Goal: Task Accomplishment & Management: Manage account settings

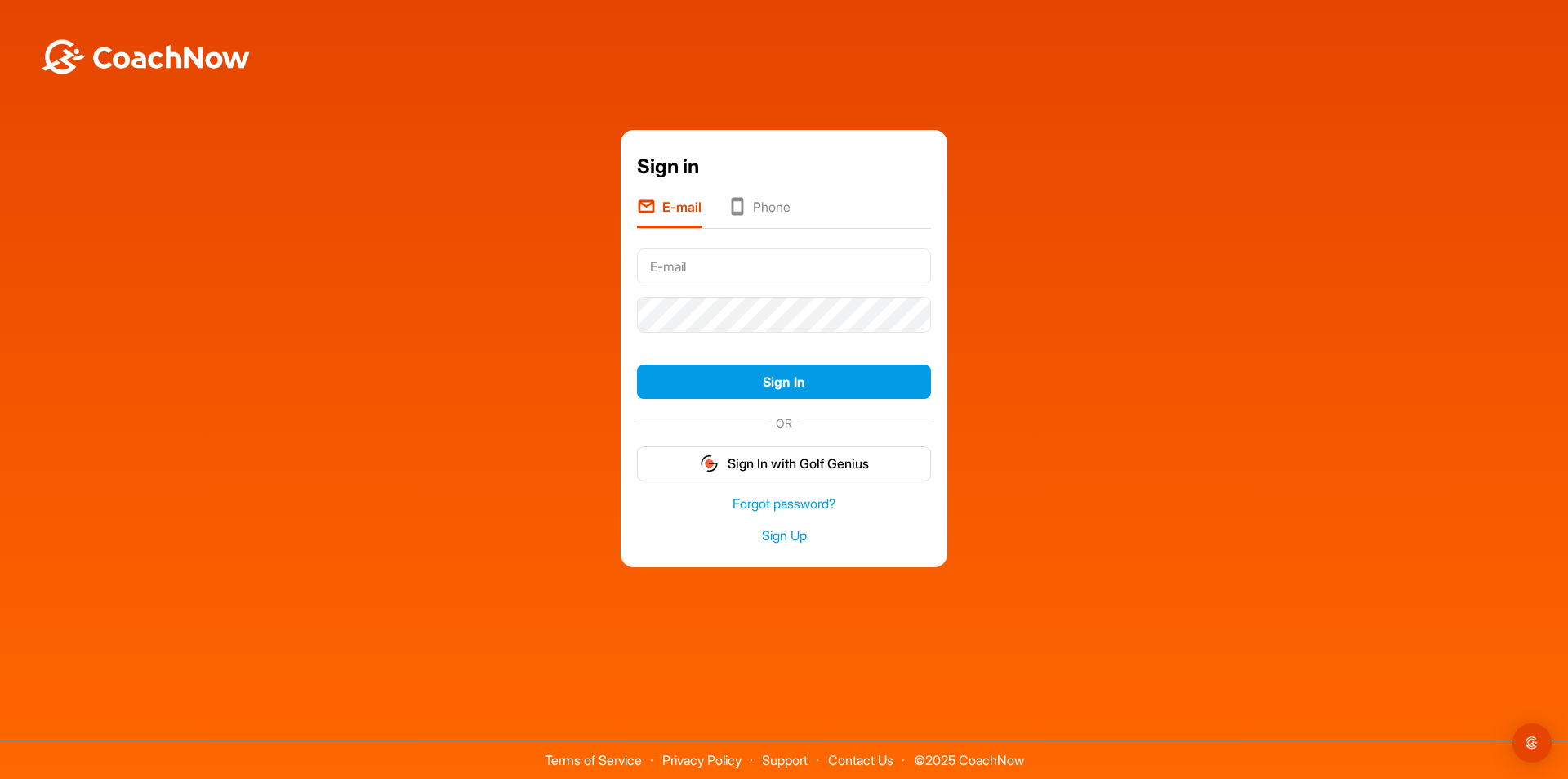
click at [675, 262] on input "text" at bounding box center [784, 267] width 294 height 36
type input "[EMAIL_ADDRESS][DOMAIN_NAME]"
click at [811, 500] on link "Forgot password?" at bounding box center [784, 503] width 294 height 19
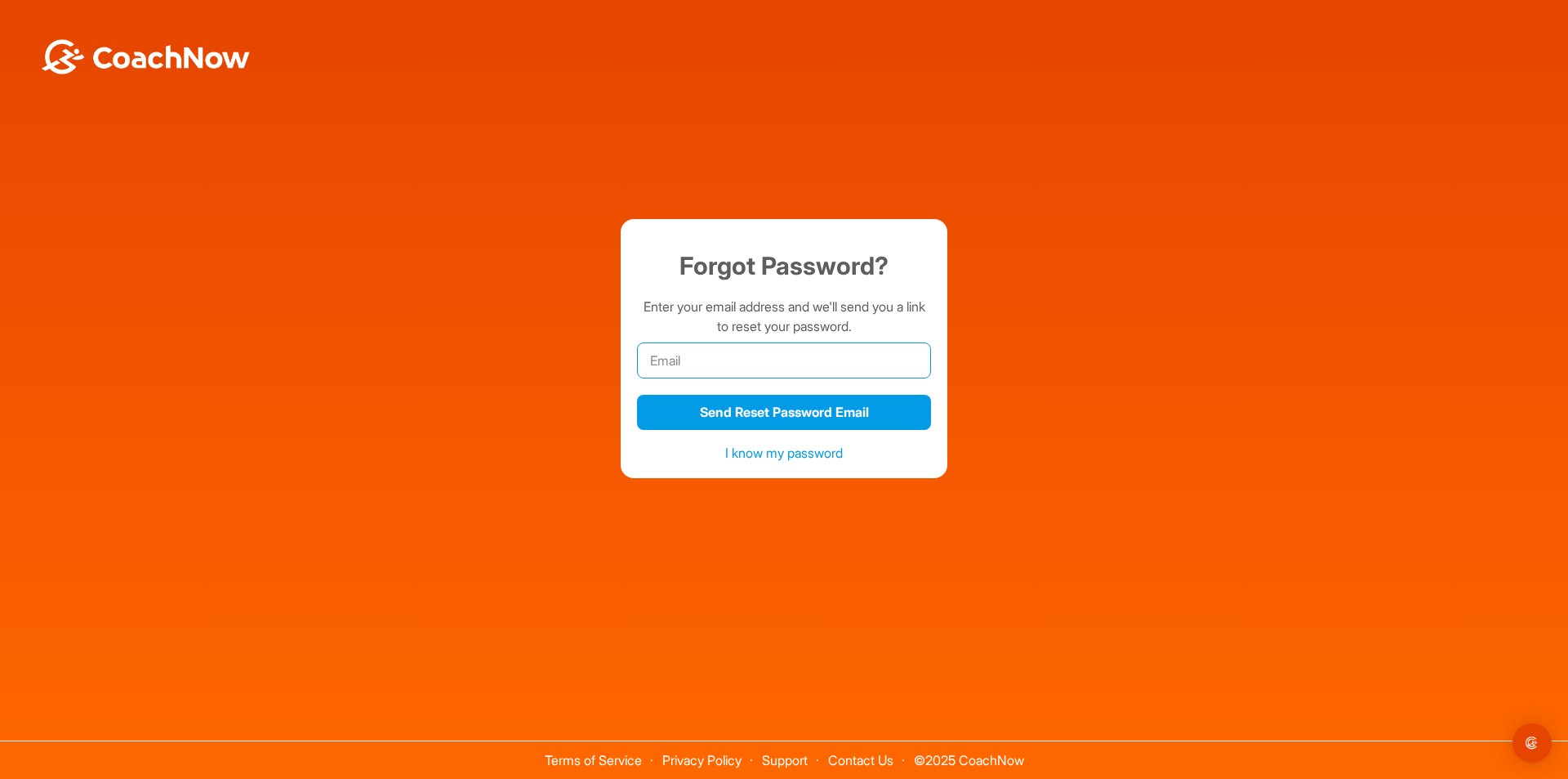
click at [649, 356] on input "email" at bounding box center [784, 360] width 294 height 36
type input "[EMAIL_ADDRESS][DOMAIN_NAME]"
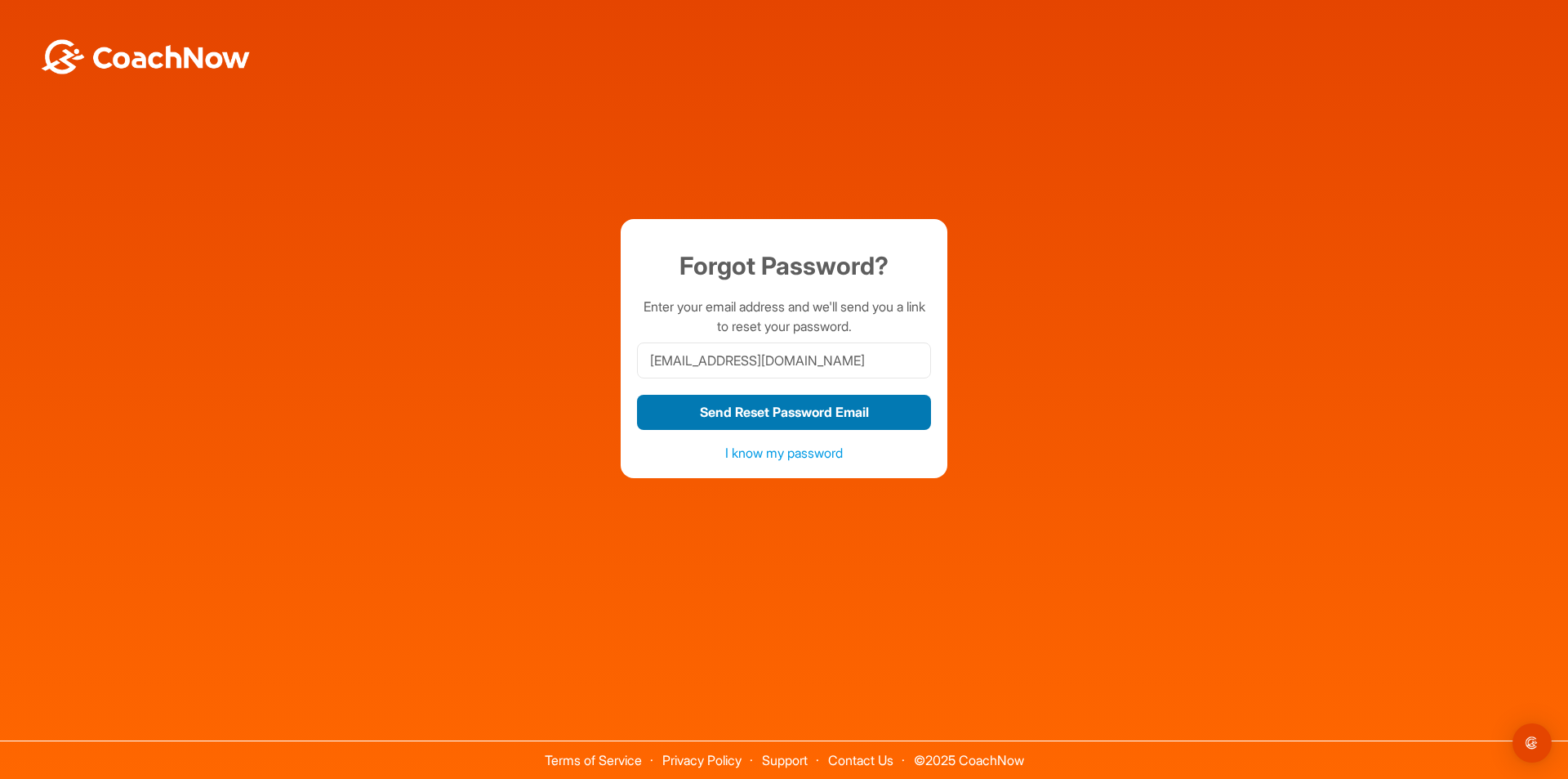
click at [762, 417] on button "Send Reset Password Email" at bounding box center [784, 411] width 294 height 35
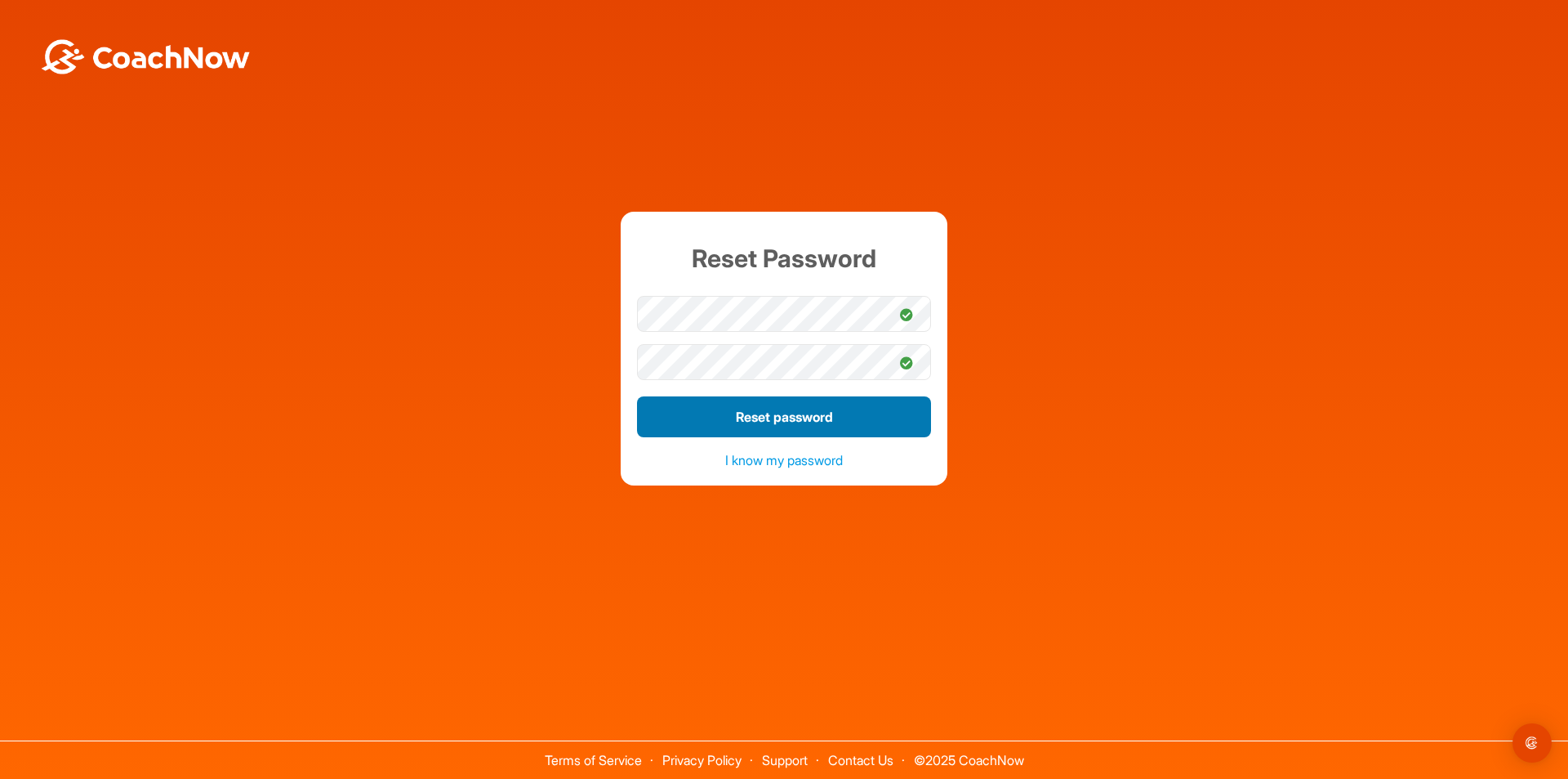
click at [782, 418] on button "Reset password" at bounding box center [784, 416] width 294 height 41
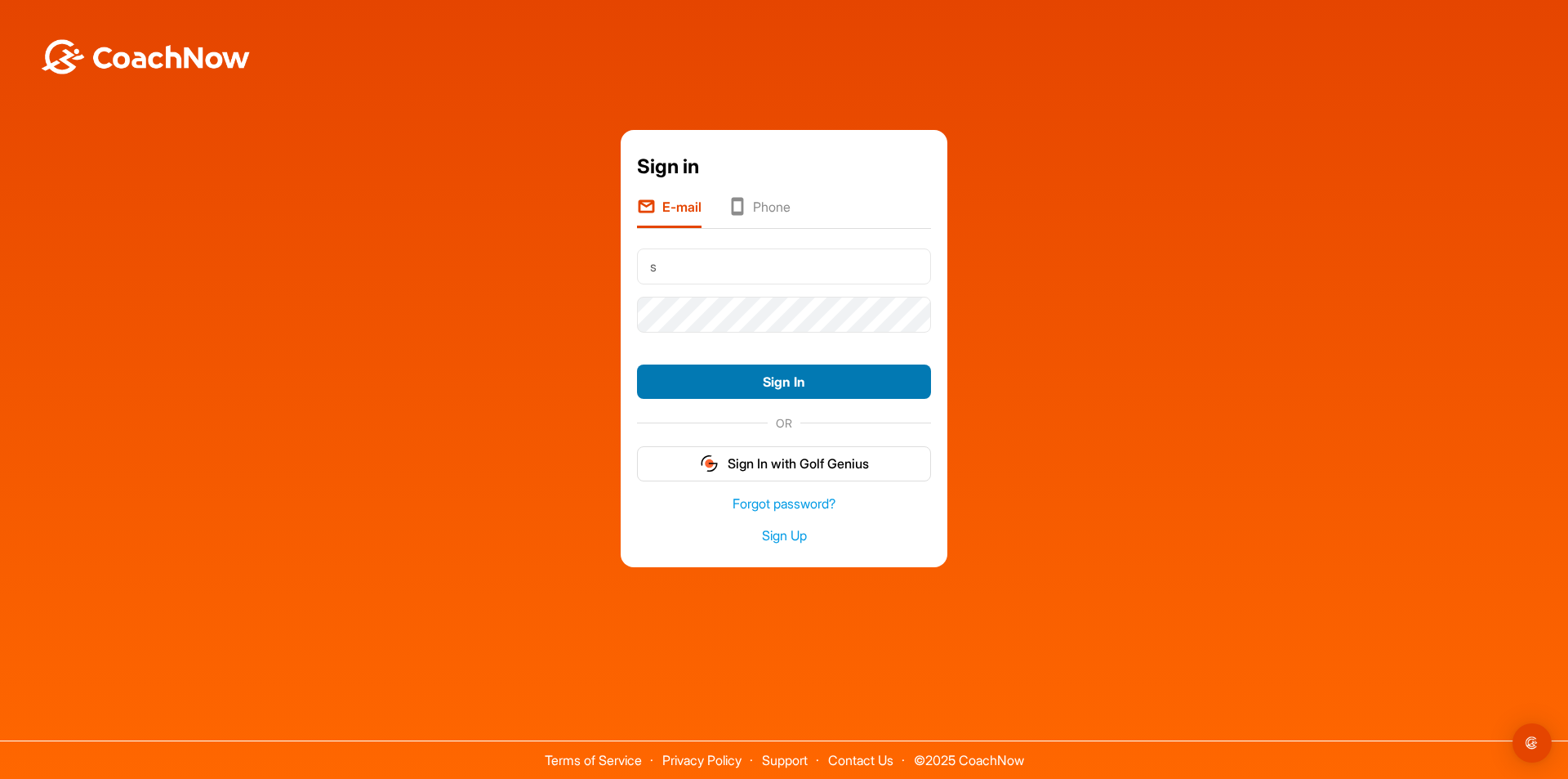
type input "[EMAIL_ADDRESS][DOMAIN_NAME]"
click at [743, 380] on button "Sign In" at bounding box center [784, 382] width 294 height 35
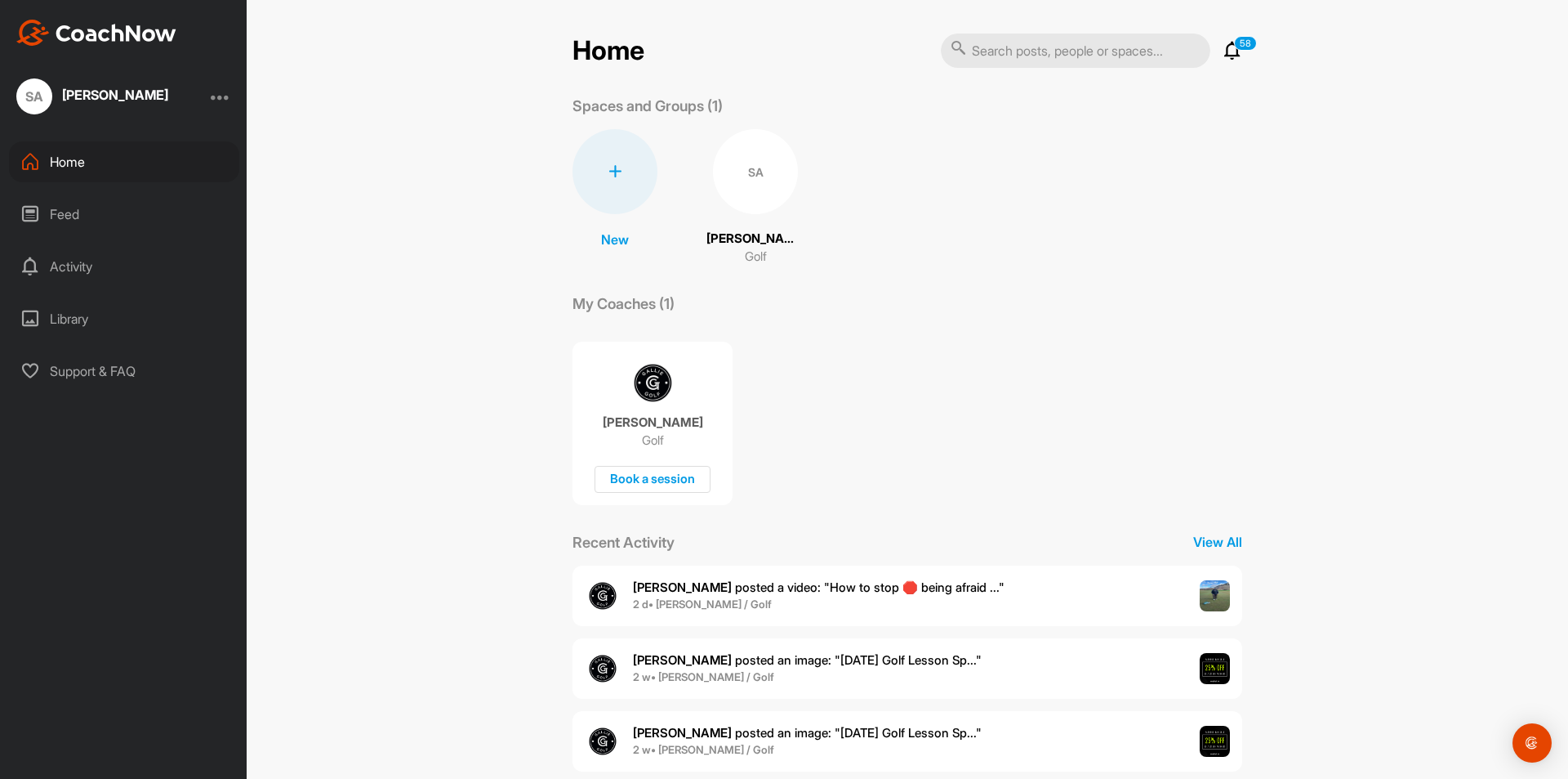
click at [694, 589] on span "[PERSON_NAME] posted a video : " How to stop 🛑 being afraid ... "" at bounding box center [818, 587] width 371 height 16
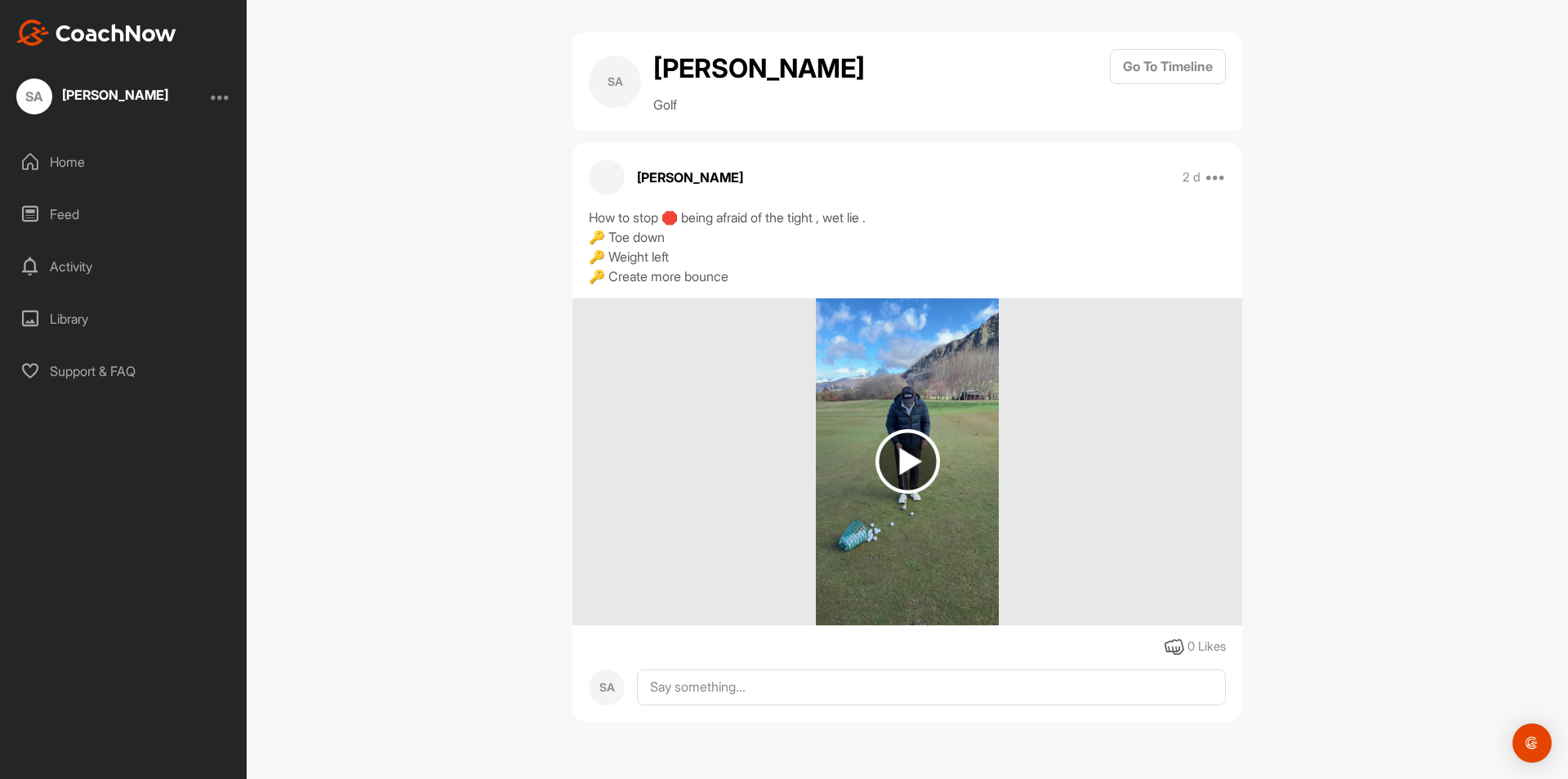
click at [903, 463] on img at bounding box center [907, 461] width 64 height 64
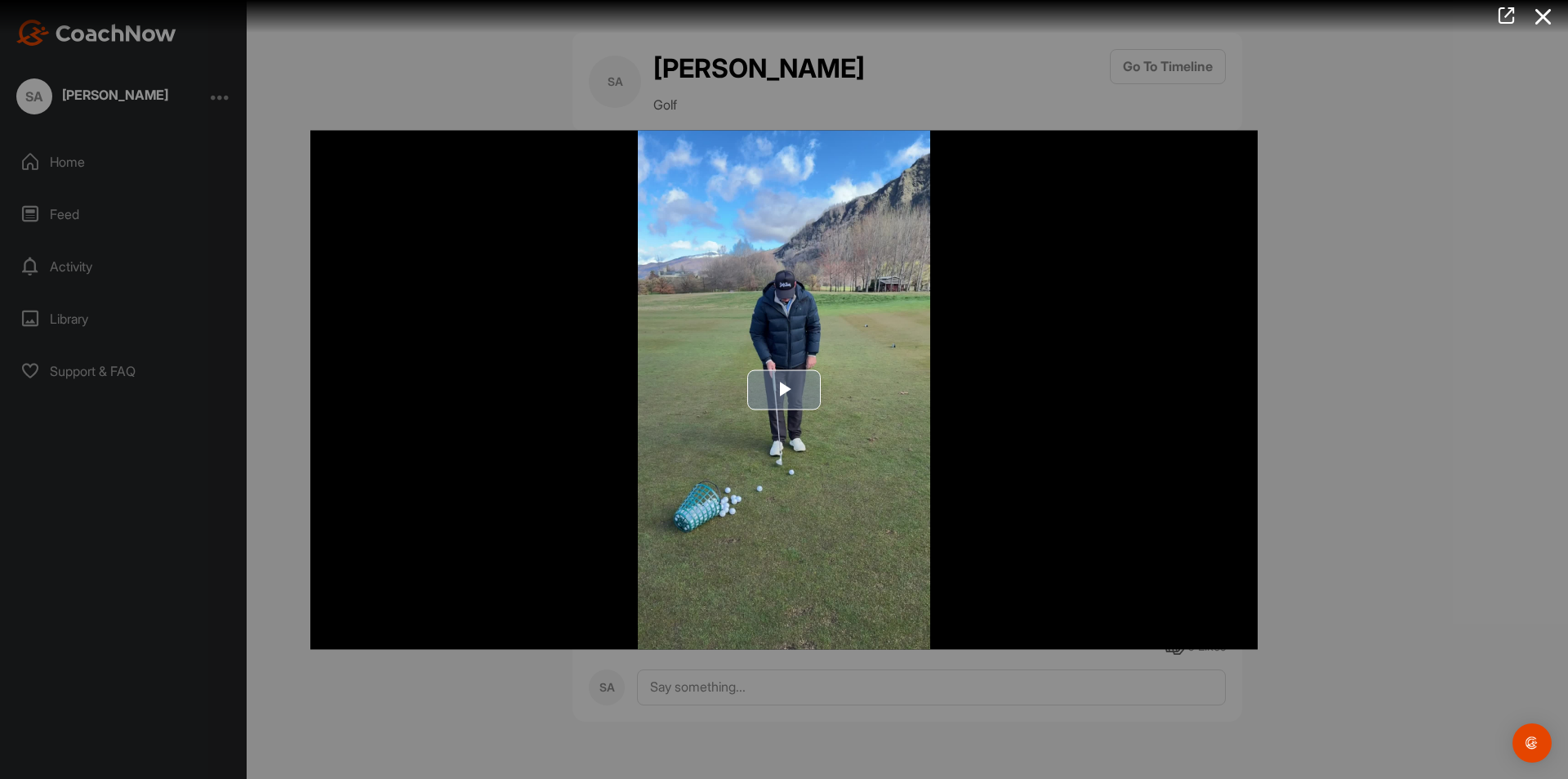
click at [784, 390] on span "Video Player" at bounding box center [784, 390] width 0 height 0
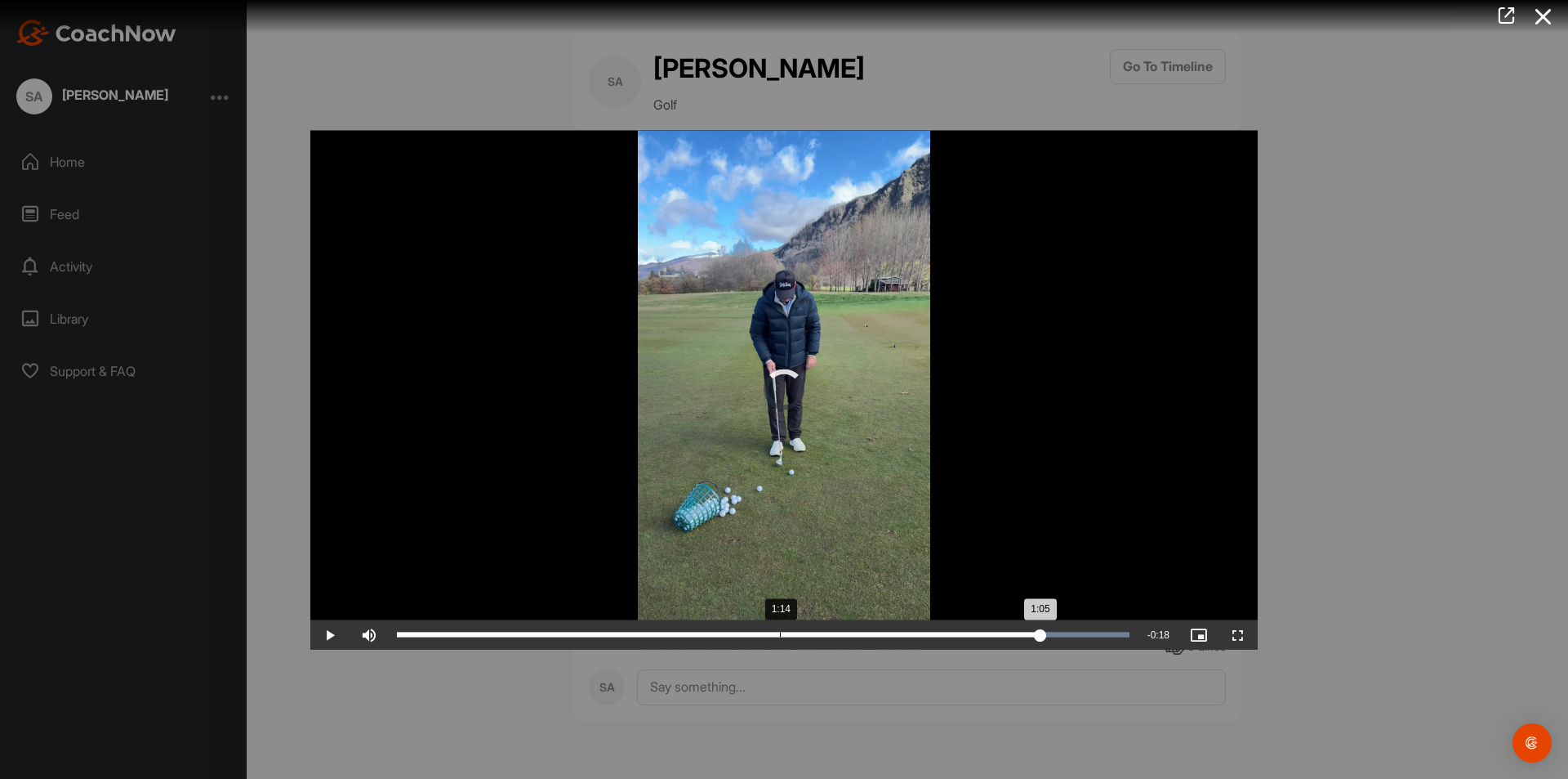
drag, startPoint x: 1117, startPoint y: 635, endPoint x: 964, endPoint y: 639, distance: 153.1
click at [960, 637] on div "Loaded : 100.00% 1:14 1:05" at bounding box center [763, 634] width 749 height 30
drag, startPoint x: 956, startPoint y: 633, endPoint x: 648, endPoint y: 643, distance: 308.2
click at [648, 643] on div "Loaded : 100.00% 0:48 0:49" at bounding box center [763, 634] width 749 height 30
drag, startPoint x: 664, startPoint y: 637, endPoint x: 443, endPoint y: 641, distance: 221.0
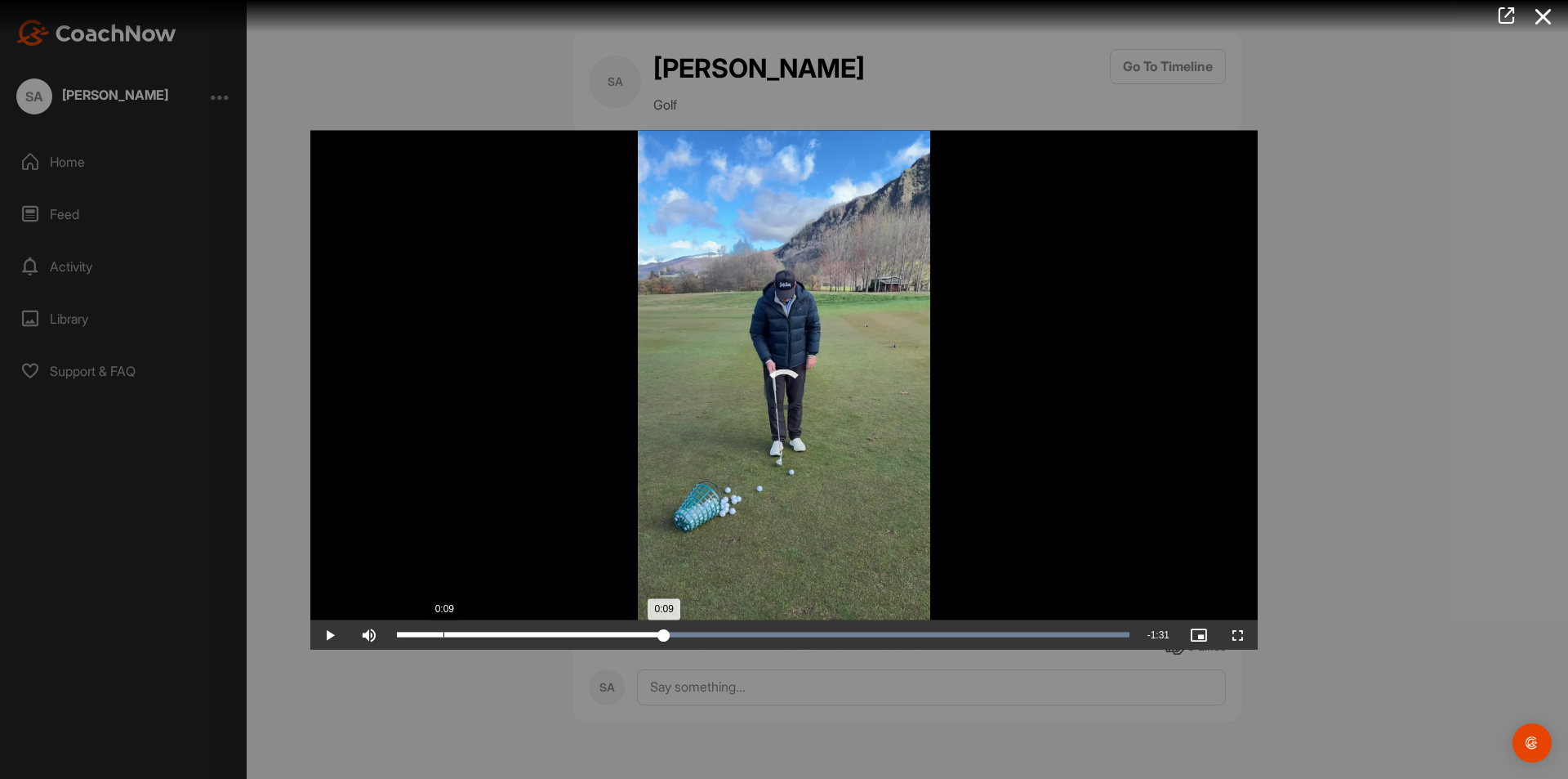
click at [443, 641] on div "Loaded : 100.00% 0:09 0:09" at bounding box center [763, 634] width 749 height 30
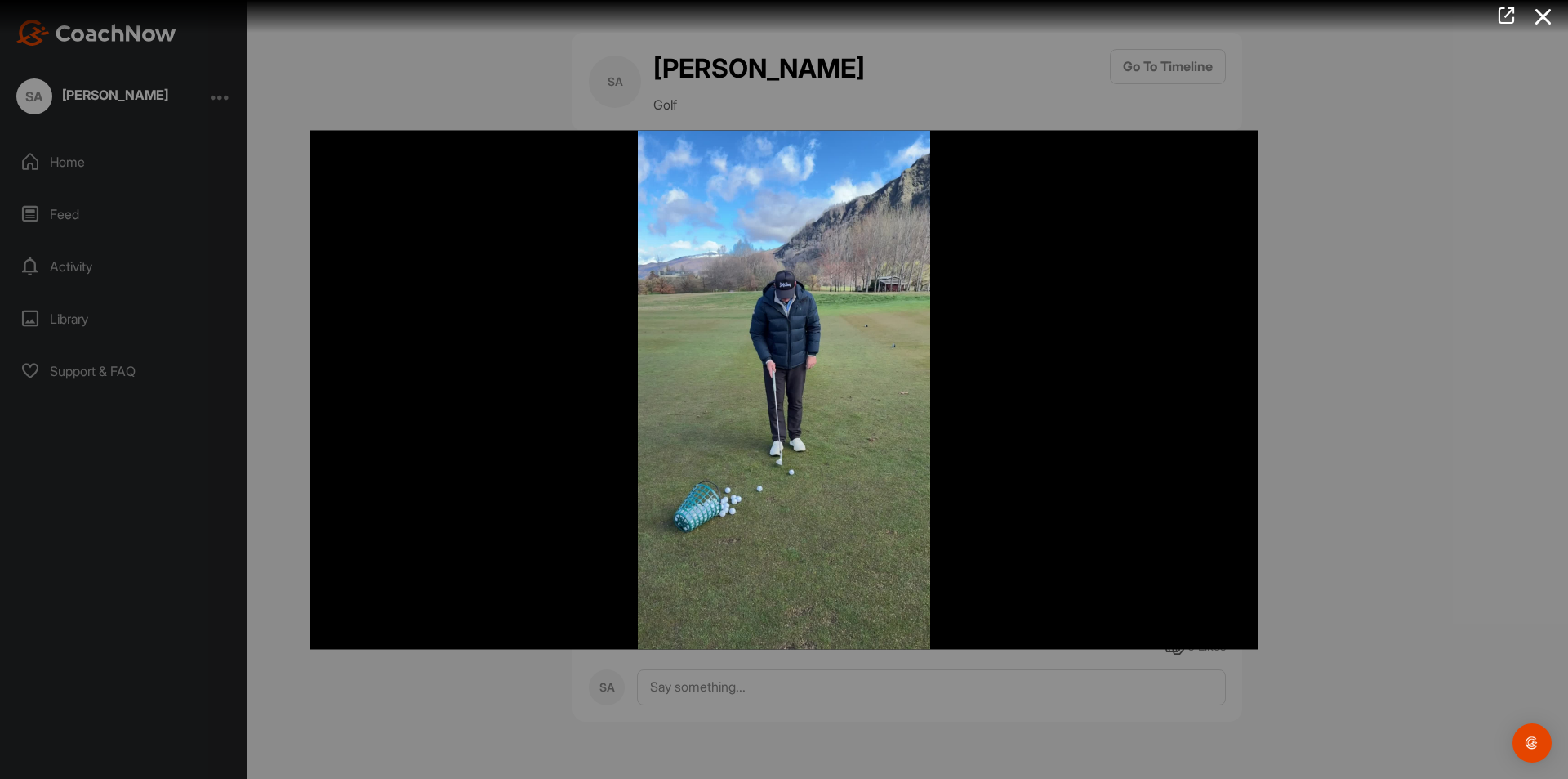
click at [1350, 577] on div at bounding box center [784, 390] width 1568 height 779
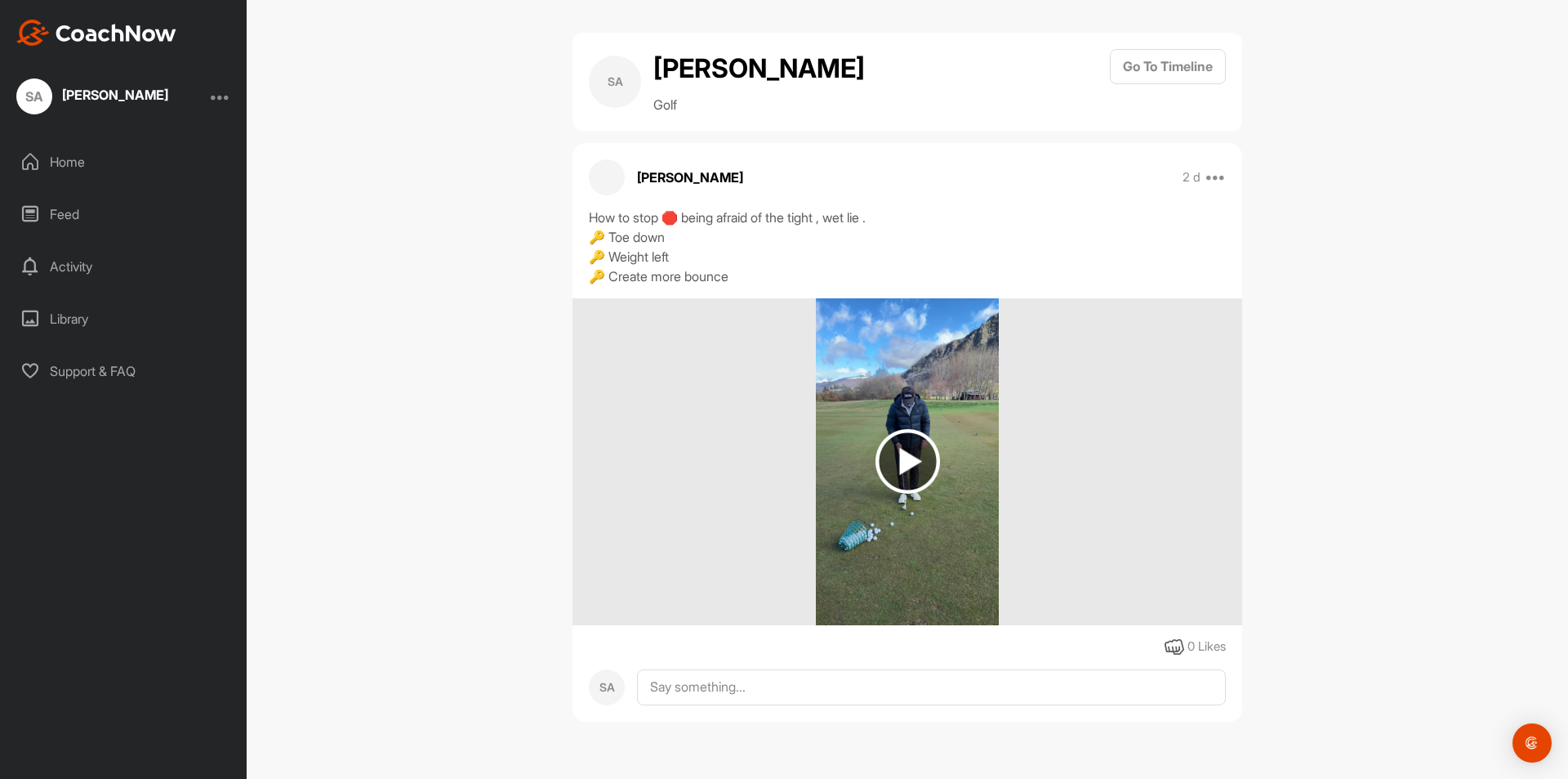
click at [507, 553] on div "SA [PERSON_NAME] Golf Go To Timeline [PERSON_NAME] 2 d Report Delete How to sto…" at bounding box center [907, 390] width 1321 height 779
